Goal: Task Accomplishment & Management: Manage account settings

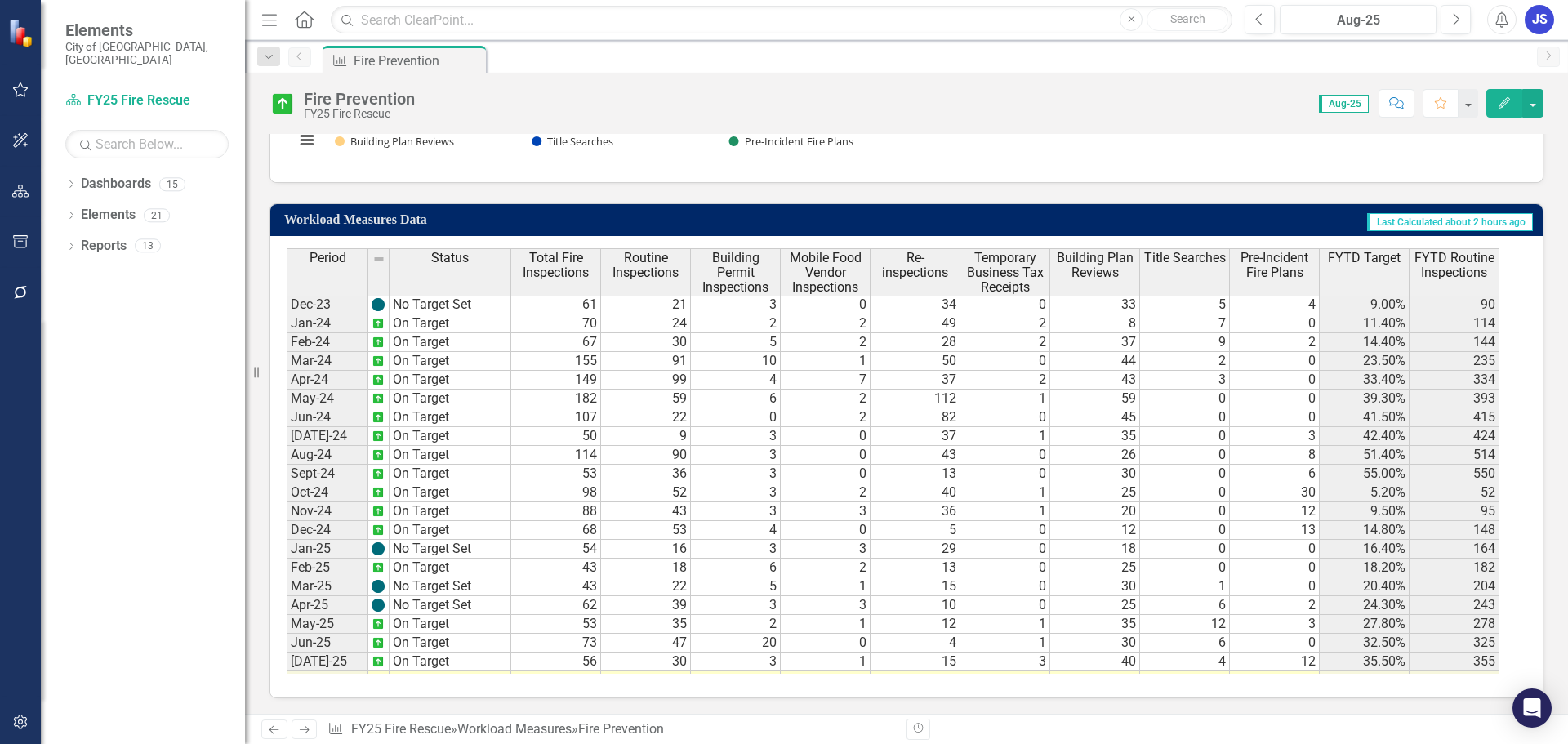
scroll to position [544, 0]
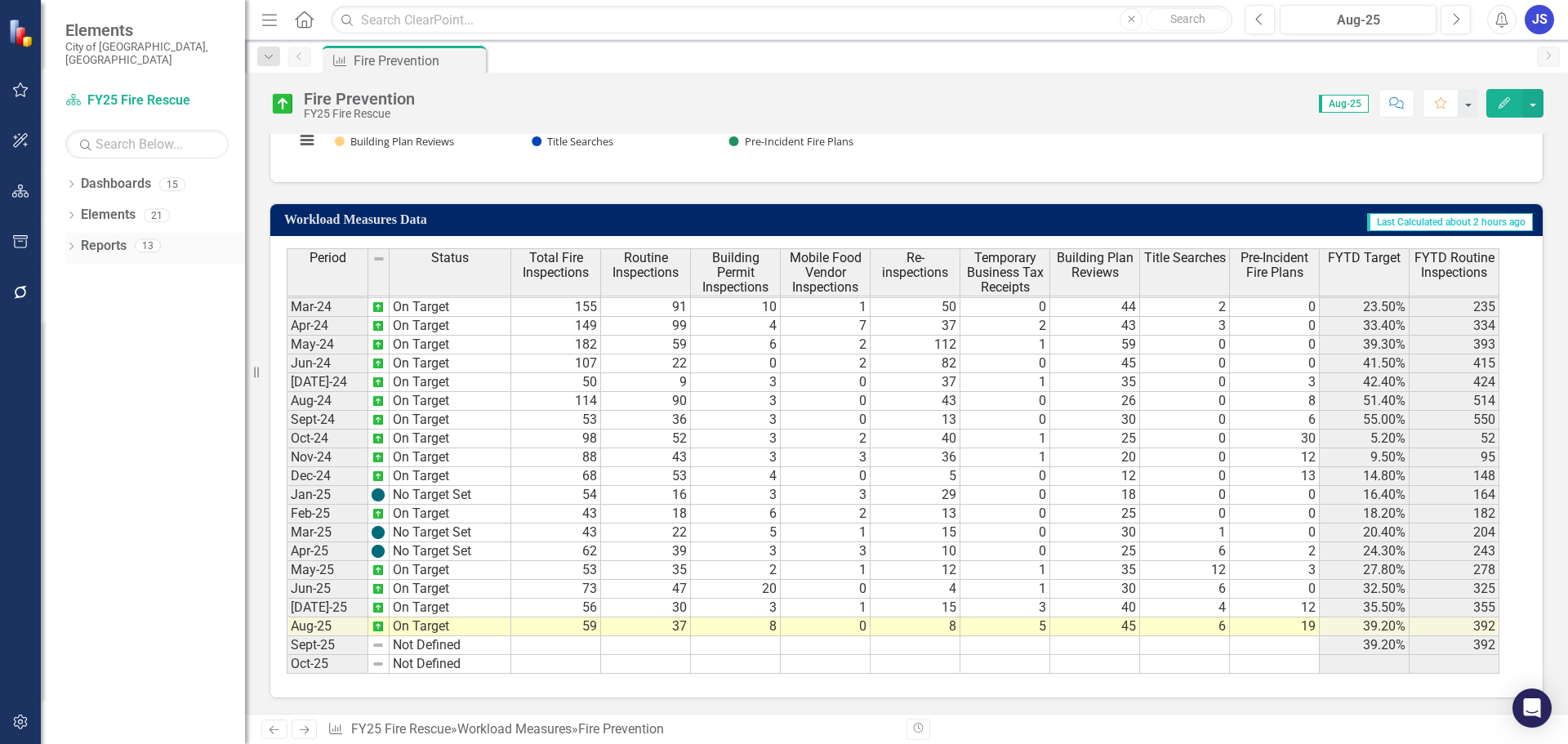
click at [80, 239] on div "Dropdown Reports 13" at bounding box center [155, 249] width 180 height 31
click at [68, 244] on icon "Dropdown" at bounding box center [71, 248] width 11 height 9
click at [60, 363] on div "Dropdown" at bounding box center [54, 370] width 11 height 14
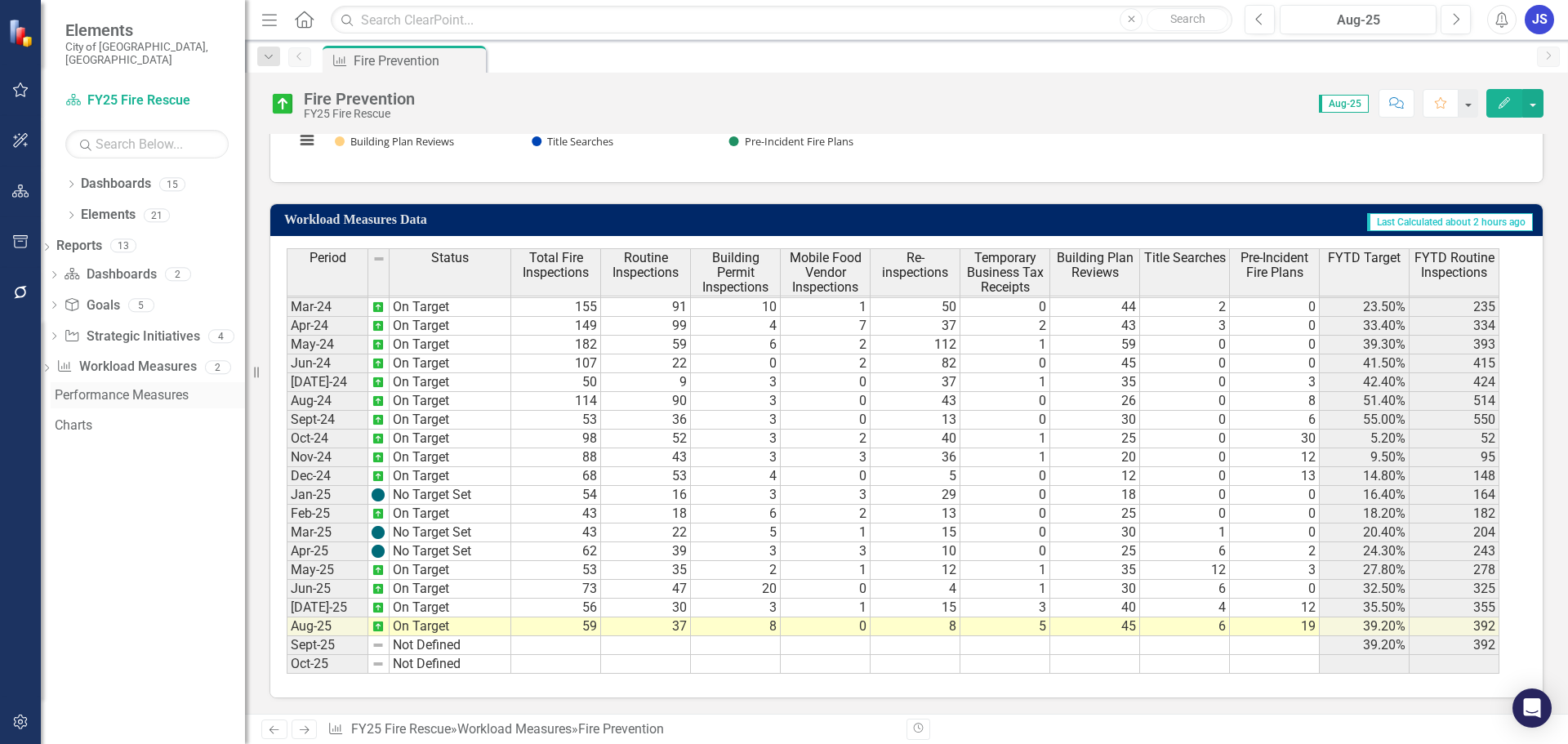
click at [100, 388] on div "Performance Measures" at bounding box center [150, 396] width 190 height 15
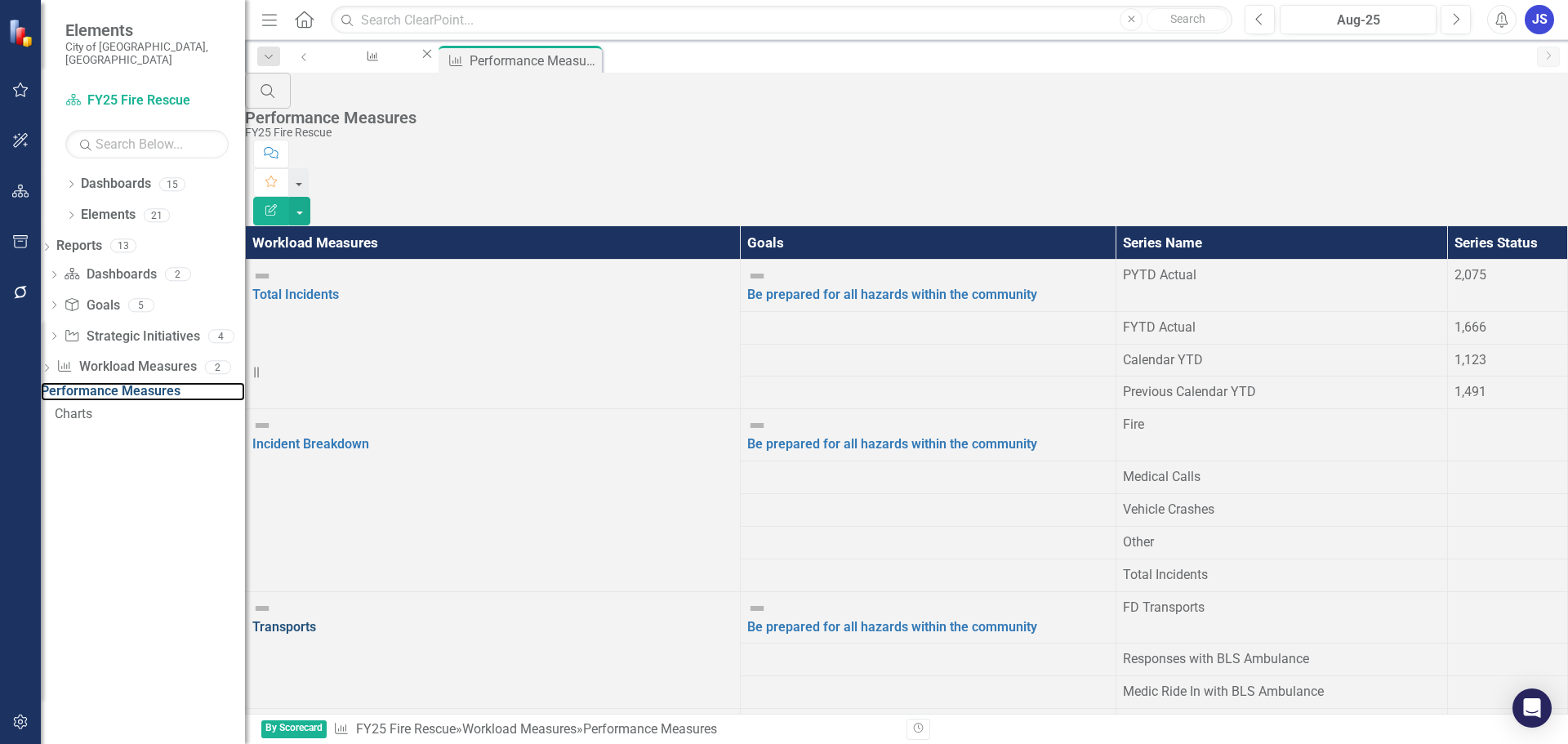
scroll to position [653, 0]
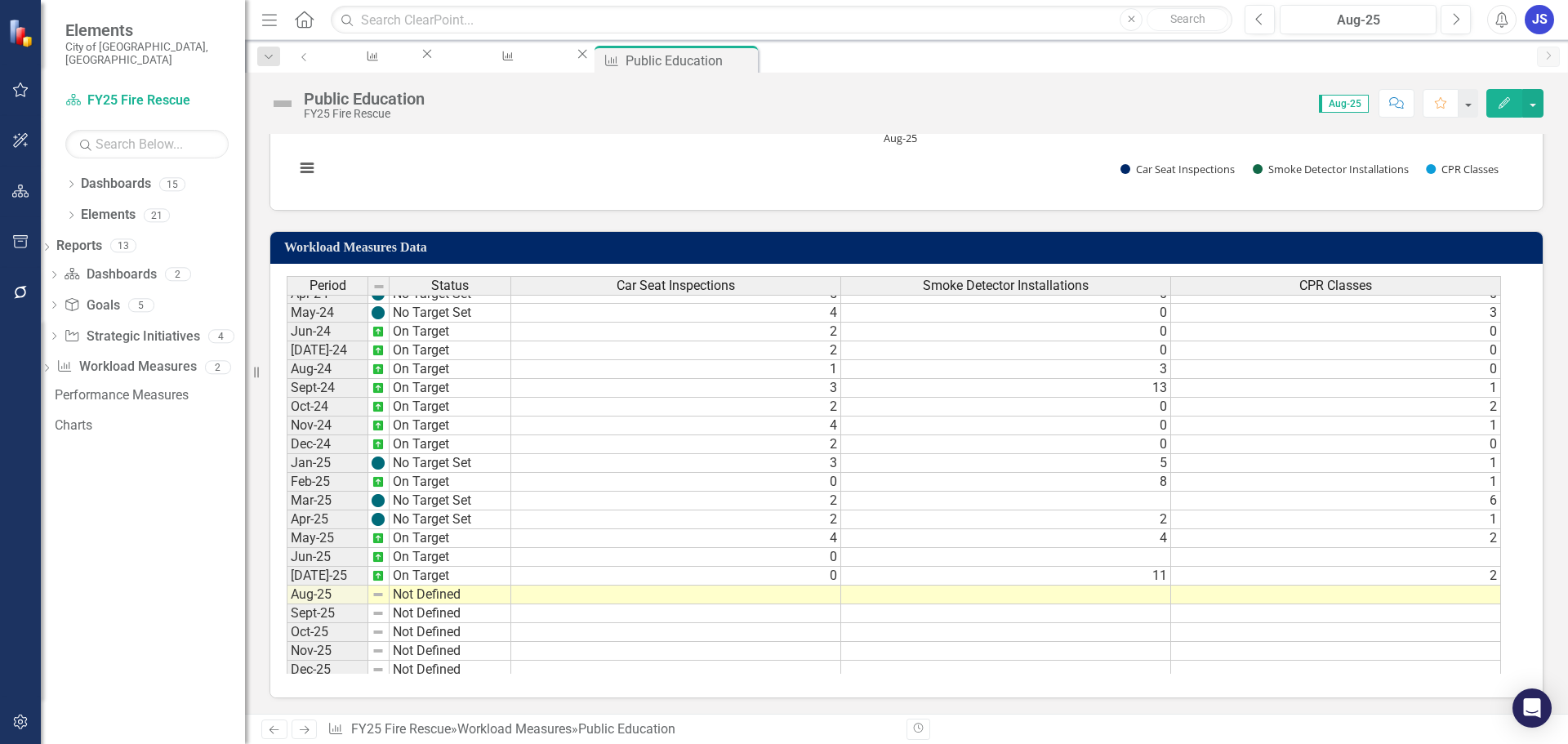
scroll to position [653, 0]
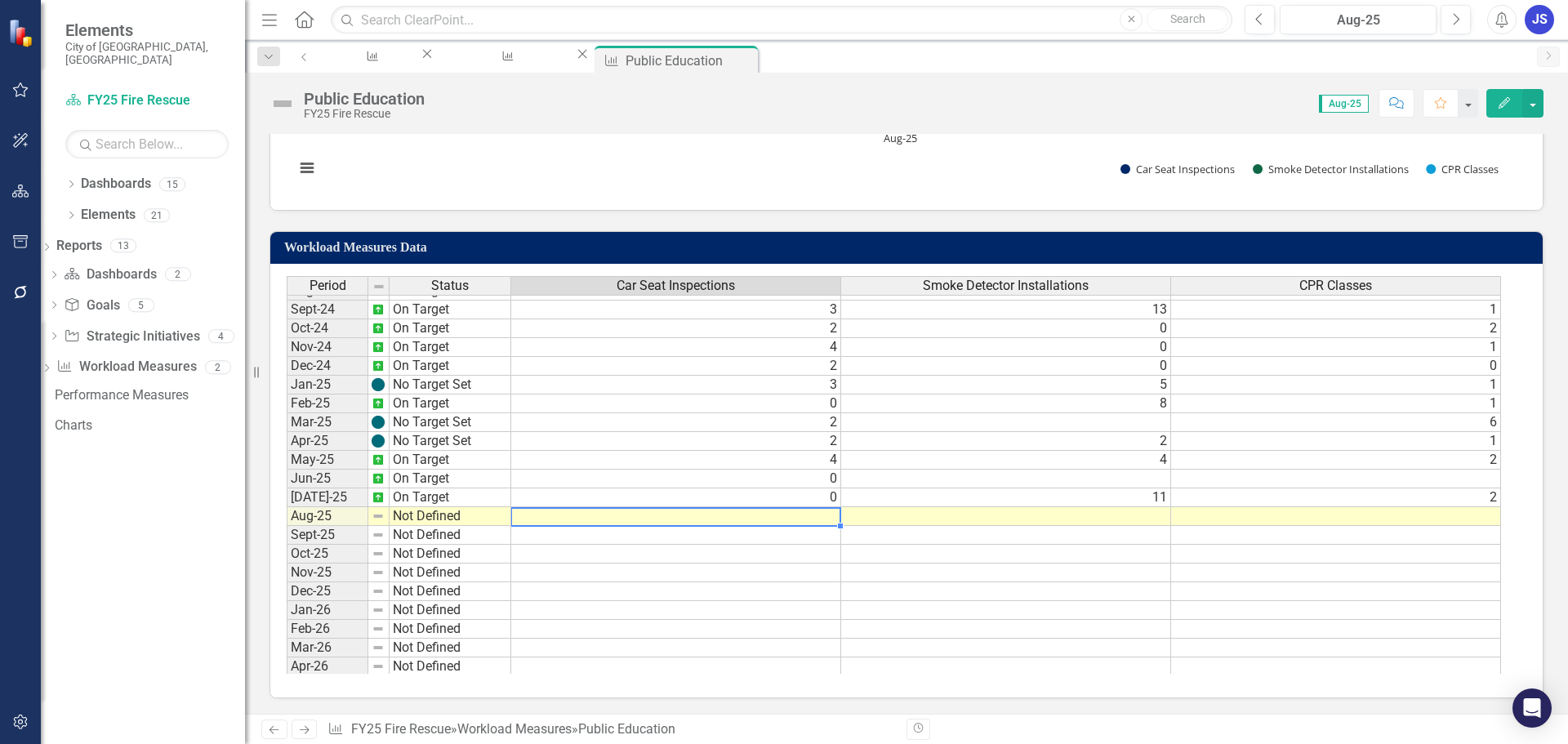
click at [713, 514] on tbody "Nov-23 On Target 3 0 [DATE]-23 No Target Set 2 0 0 Jan-24 No Target Set 0 1 [DA…" at bounding box center [894, 478] width 1215 height 733
click at [775, 517] on td at bounding box center [676, 516] width 330 height 19
type textarea "3"
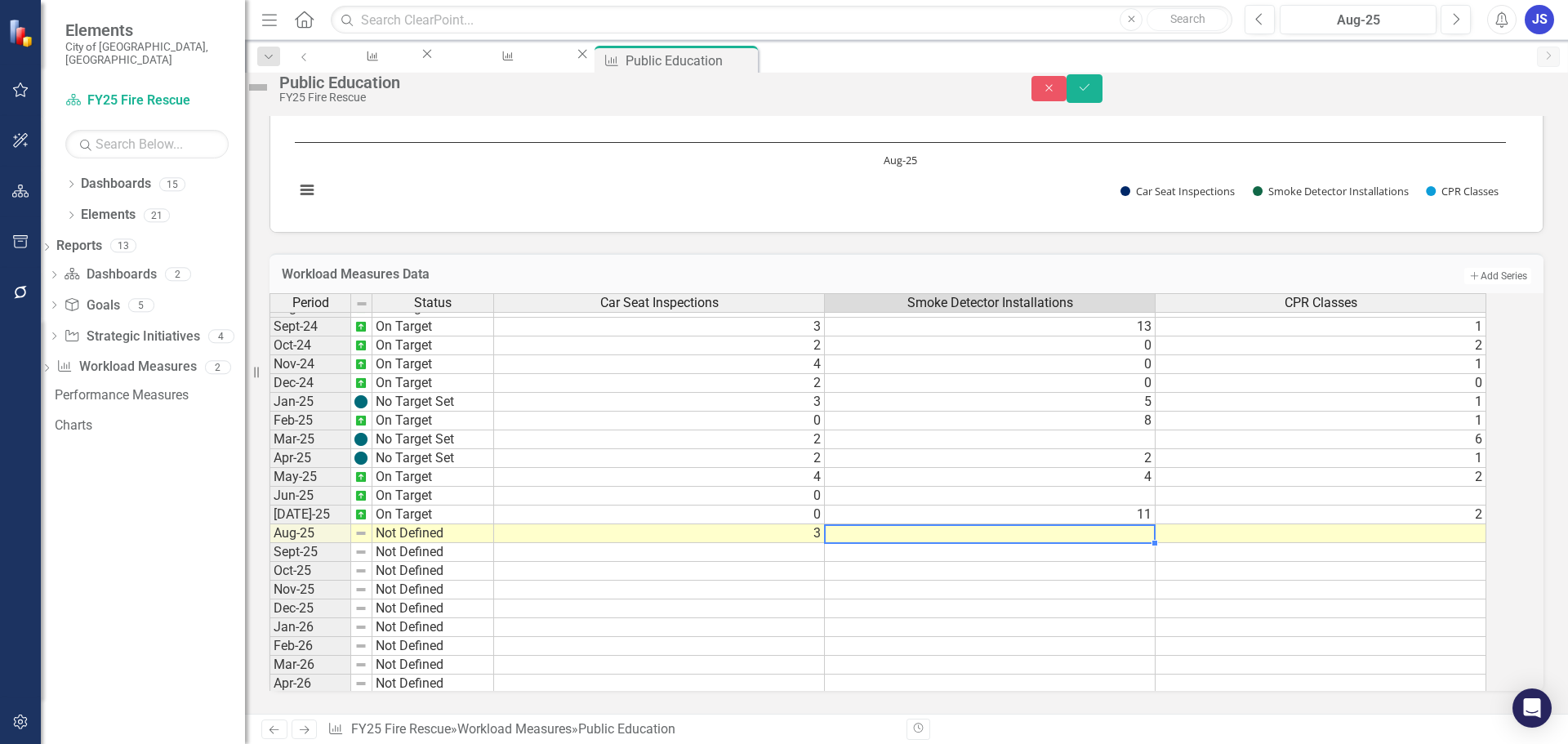
click at [1081, 527] on td at bounding box center [990, 533] width 331 height 19
type textarea "0"
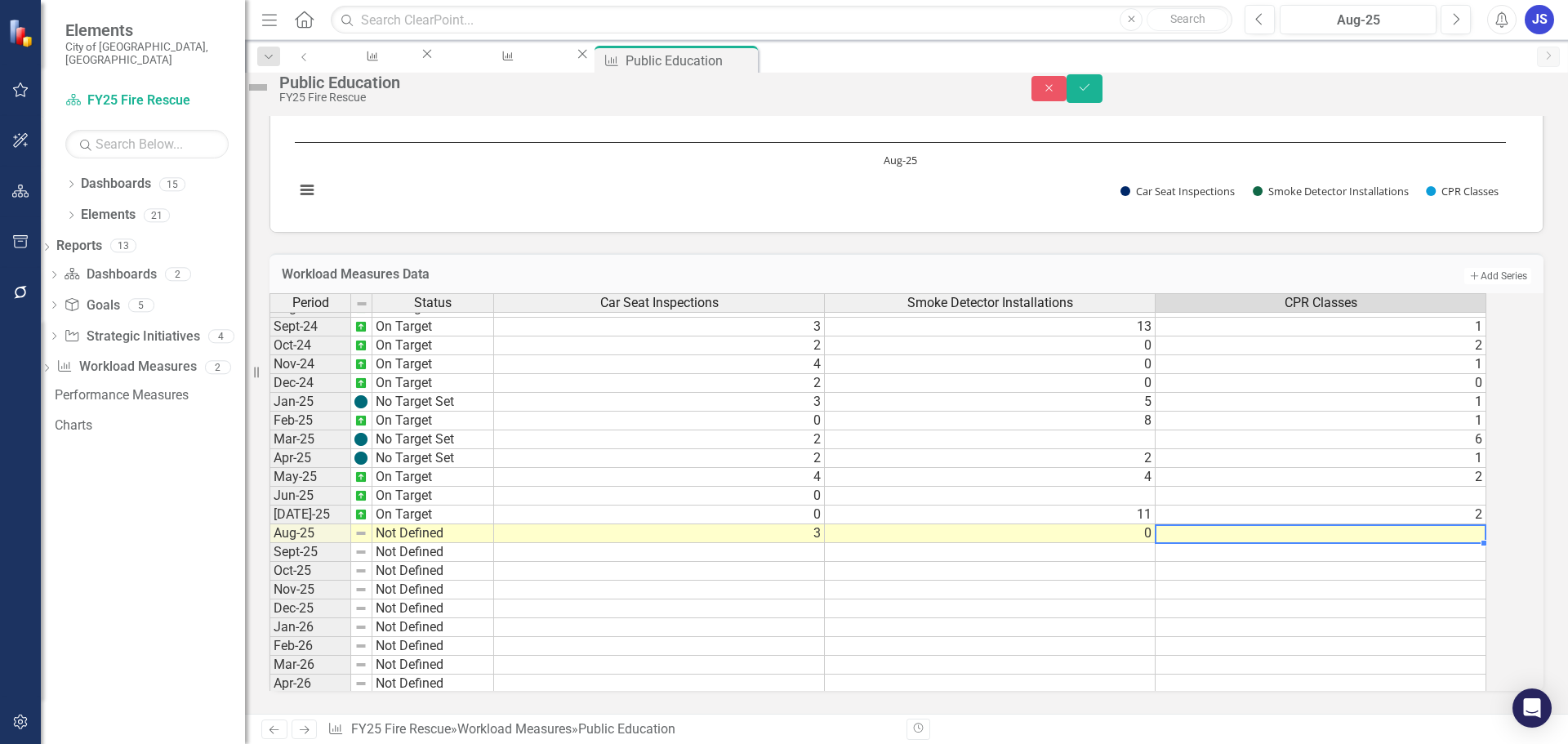
type textarea "2"
click at [1103, 102] on button "Save" at bounding box center [1085, 88] width 36 height 29
